Goal: Find specific page/section: Find specific page/section

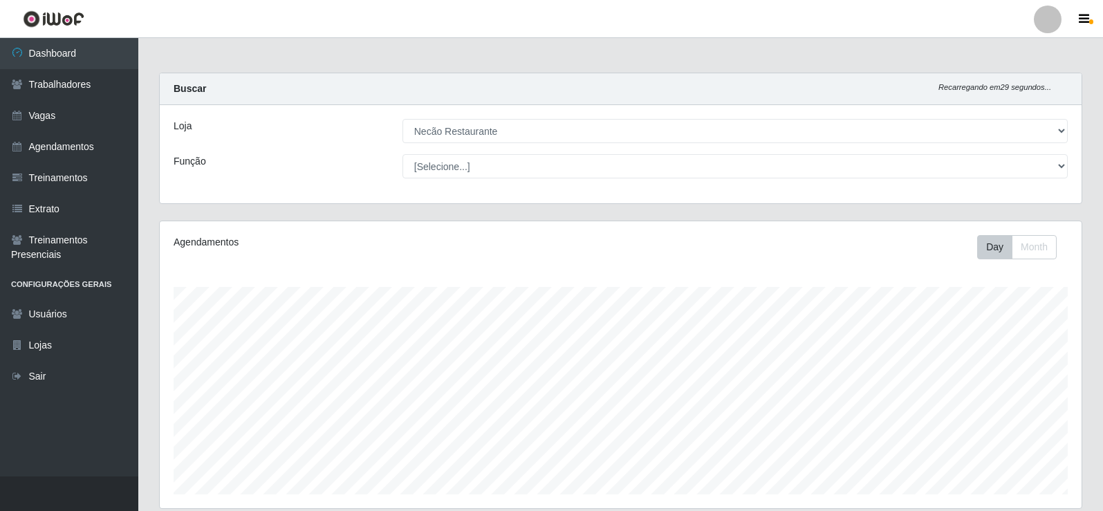
select select "334"
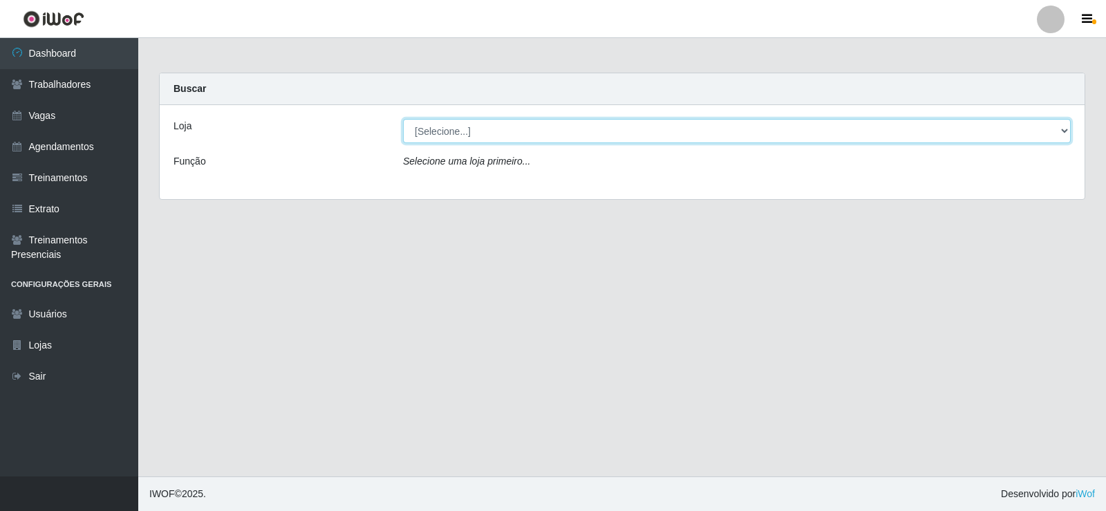
click at [559, 129] on select "[Selecione...] Necão Restaurante" at bounding box center [737, 131] width 668 height 24
select select "334"
click at [403, 119] on select "[Selecione...] Necão Restaurante" at bounding box center [737, 131] width 668 height 24
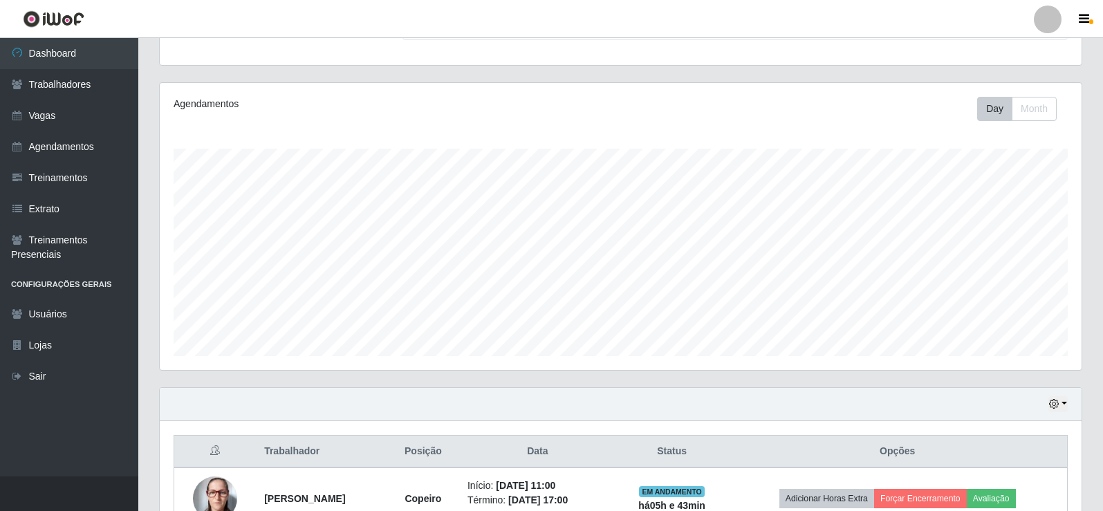
scroll to position [223, 0]
